Goal: Transaction & Acquisition: Purchase product/service

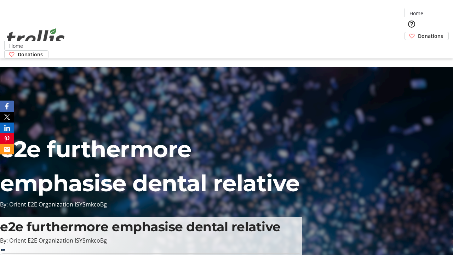
click at [418, 32] on span "Donations" at bounding box center [430, 35] width 25 height 7
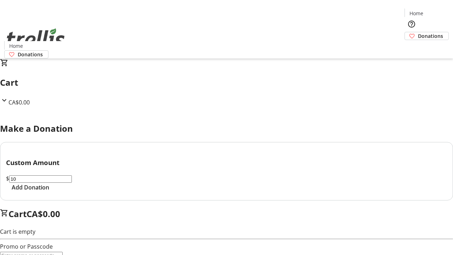
click at [49, 191] on span "Add Donation" at bounding box center [30, 187] width 37 height 8
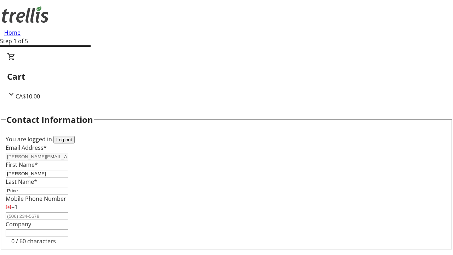
select select "CA"
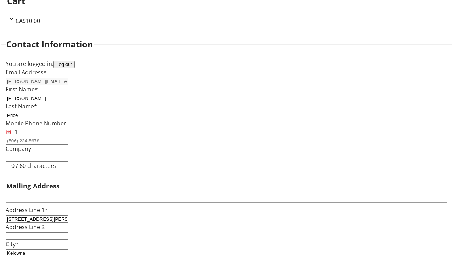
select select "BC"
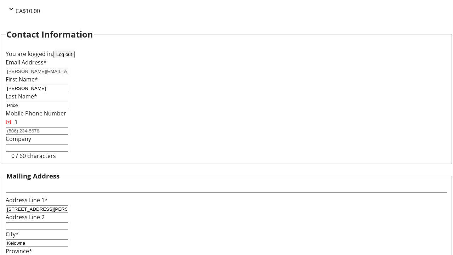
type input "Kelowna"
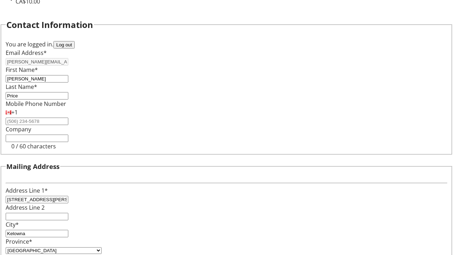
type input "V1Y 0C2"
